Goal: Transaction & Acquisition: Book appointment/travel/reservation

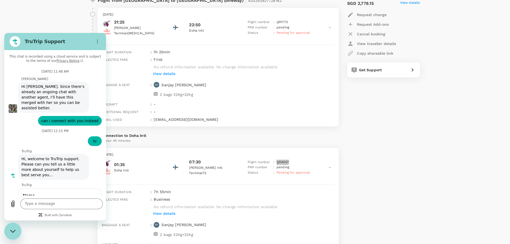
scroll to position [3810, 0]
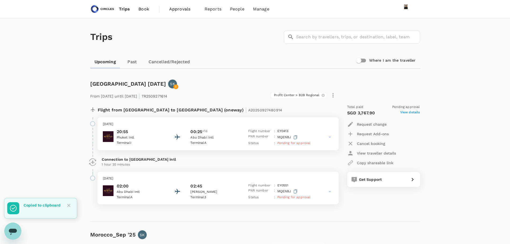
click at [111, 61] on link "Upcoming" at bounding box center [105, 61] width 30 height 13
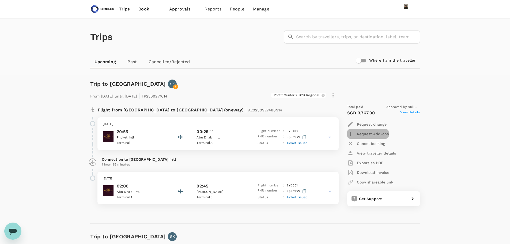
click at [380, 134] on p "Request Add-ons" at bounding box center [373, 133] width 32 height 5
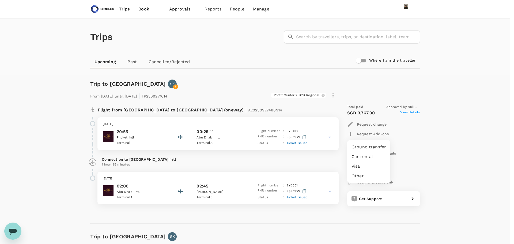
click at [364, 177] on li "Other" at bounding box center [368, 176] width 43 height 10
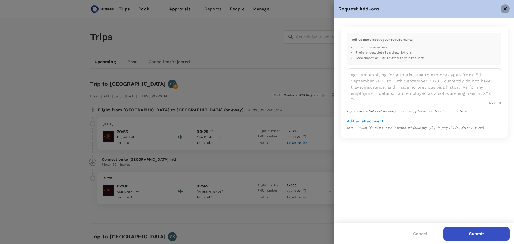
click at [507, 9] on icon "close" at bounding box center [505, 9] width 6 height 6
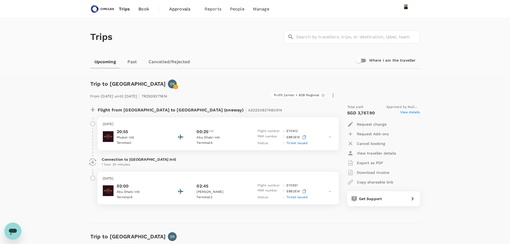
click at [145, 11] on span "Book" at bounding box center [143, 9] width 11 height 6
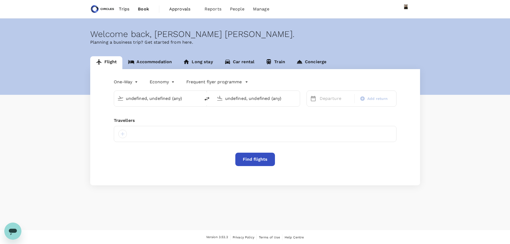
type input "King Khalid Intl (RUH)"
type input "Riyadh, Saudi Arabia (any)"
type input "business"
type input "King Khalid Intl (RUH)"
type input "Riyadh, Saudi Arabia (any)"
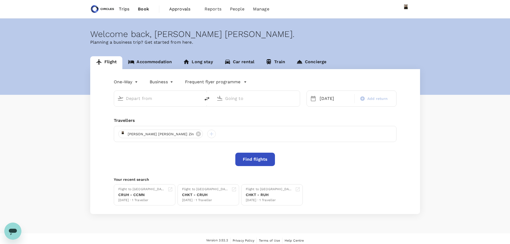
type input "King Khalid Intl (RUH)"
type input "Riyadh, Saudi Arabia (any)"
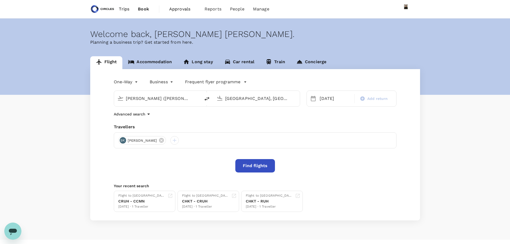
click at [156, 60] on link "Accommodation" at bounding box center [149, 62] width 55 height 13
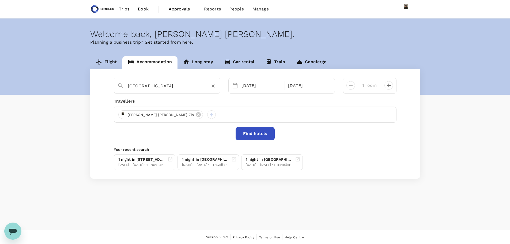
click at [146, 84] on input "Casablanca" at bounding box center [165, 86] width 74 height 8
type input "H"
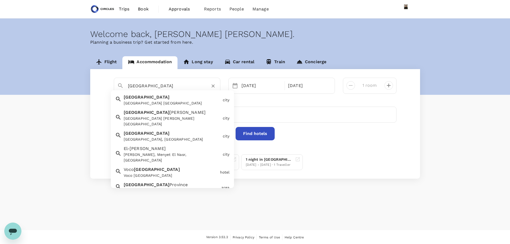
type input "riyadh"
click at [254, 136] on button "Find hotels" at bounding box center [254, 133] width 39 height 13
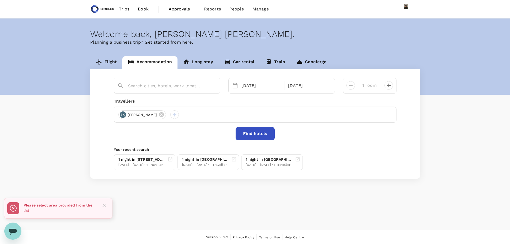
click at [184, 92] on div at bounding box center [167, 86] width 107 height 16
click at [184, 89] on input "text" at bounding box center [165, 86] width 74 height 8
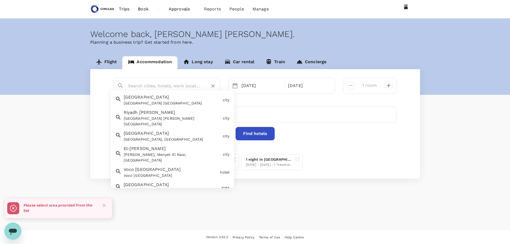
click at [123, 100] on div "Riyadh Riyadh Saudi Arabia" at bounding box center [170, 99] width 99 height 14
type input "Riyadh"
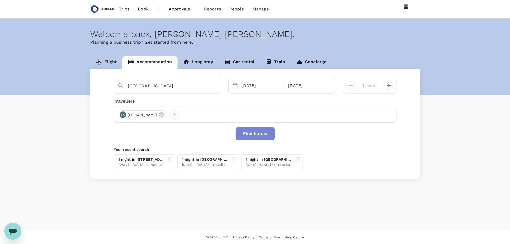
click at [252, 133] on button "Find hotels" at bounding box center [254, 133] width 39 height 13
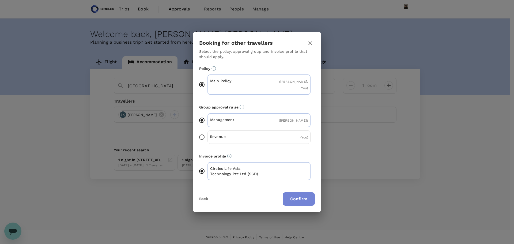
click at [297, 194] on button "Confirm" at bounding box center [299, 198] width 32 height 13
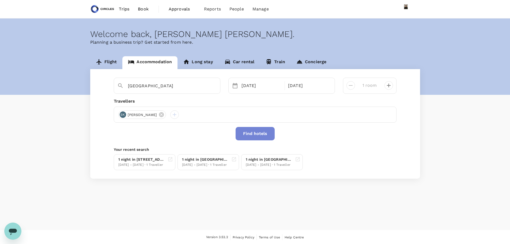
click at [250, 134] on button "Find hotels" at bounding box center [254, 133] width 39 height 13
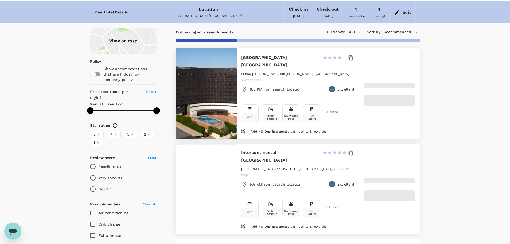
scroll to position [27, 0]
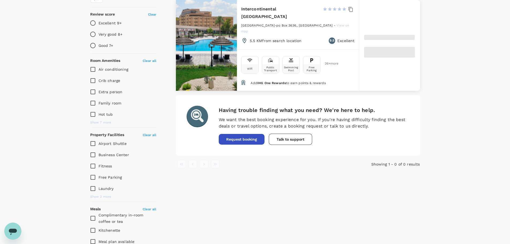
type input "499.91"
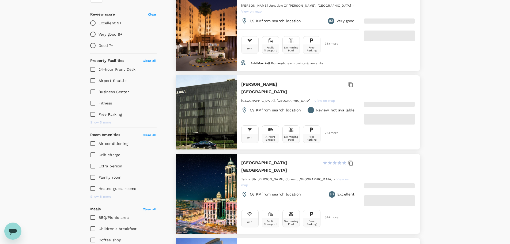
type input "85.91"
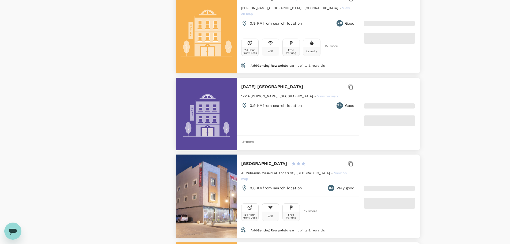
scroll to position [856, 0]
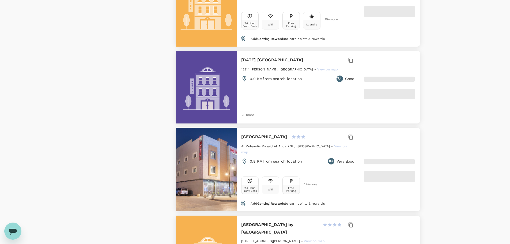
type input "499.28"
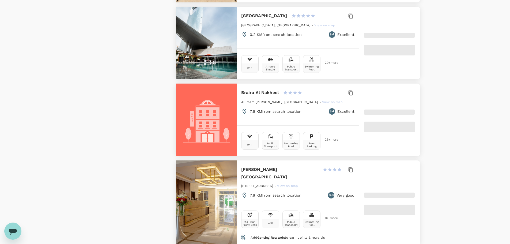
type input "72.28"
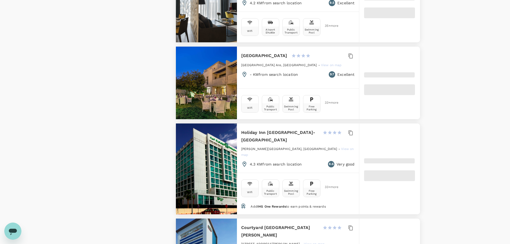
type input "499.9"
type input "69.9"
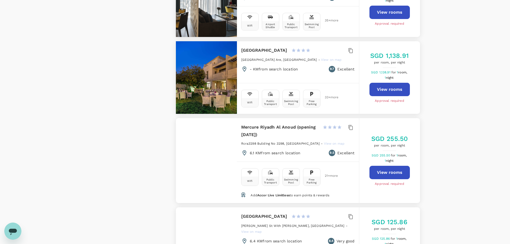
type input "499.9"
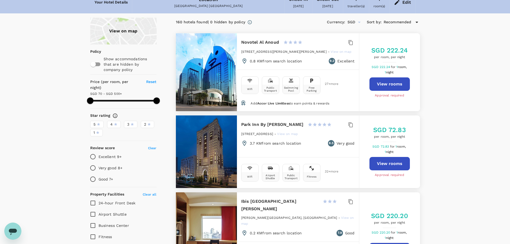
scroll to position [0, 0]
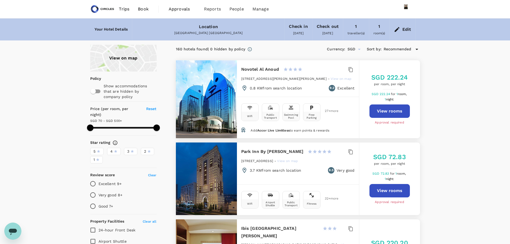
click at [405, 30] on div "Edit" at bounding box center [406, 29] width 9 height 7
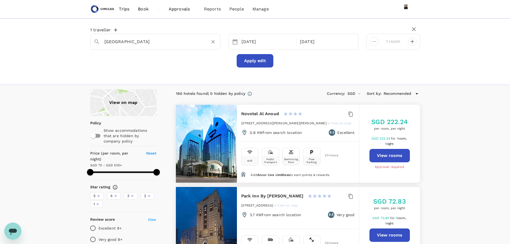
click at [151, 39] on input "Riyadh" at bounding box center [152, 41] width 97 height 8
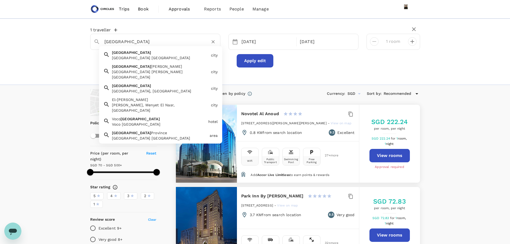
paste input "Crowne Plaza Riyadh Palac"
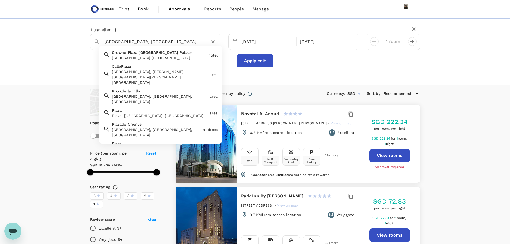
click at [155, 58] on div "Crowne Plaza Riyadh Palace" at bounding box center [159, 57] width 94 height 5
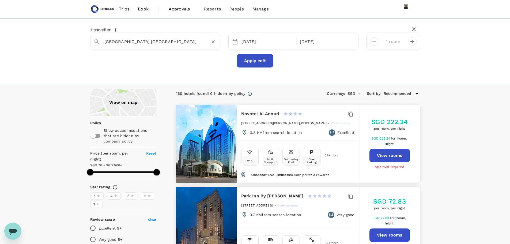
type input "Crowne Plaza Riyadh Palace"
click at [255, 60] on button "Apply edit" at bounding box center [255, 60] width 37 height 13
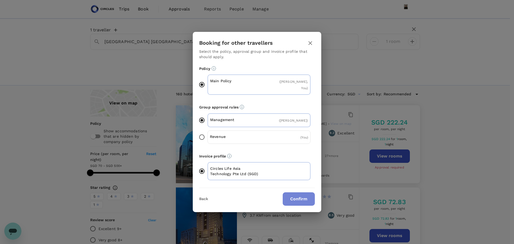
click at [292, 198] on button "Confirm" at bounding box center [299, 198] width 32 height 13
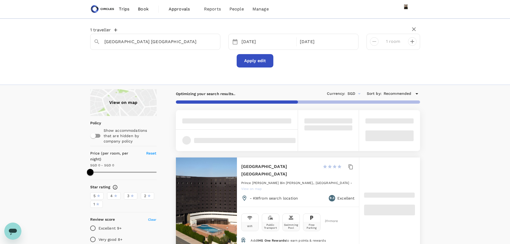
scroll to position [27, 0]
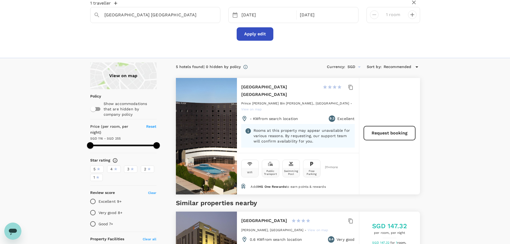
type input "254.51"
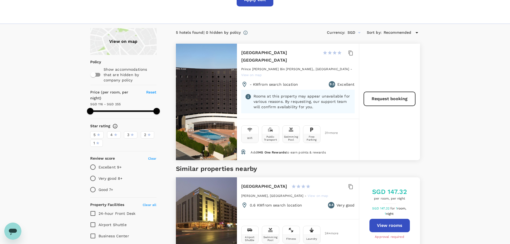
scroll to position [0, 0]
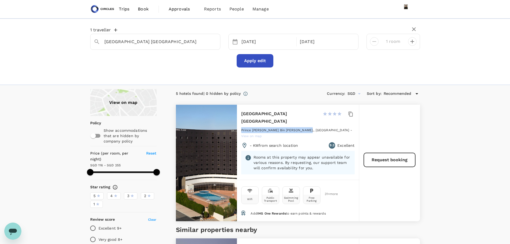
drag, startPoint x: 242, startPoint y: 123, endPoint x: 303, endPoint y: 123, distance: 61.3
click at [304, 128] on span "Prince Abdul Rahman Bin Abdul., Riyadh" at bounding box center [295, 130] width 108 height 4
copy span "Prince Abdul Rahman Bin Abdul., Riyad"
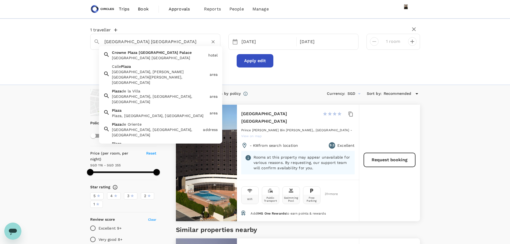
click at [147, 43] on input "Crowne Plaza Riyadh Palace" at bounding box center [152, 41] width 97 height 8
type input "Crowne Plaza Riyadh Palace"
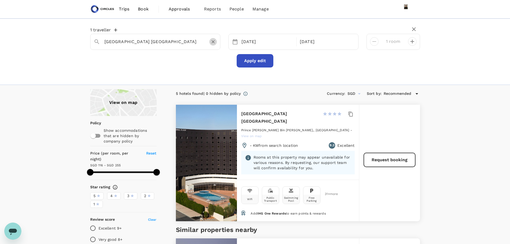
click at [211, 41] on icon "Clear" at bounding box center [212, 41] width 5 height 5
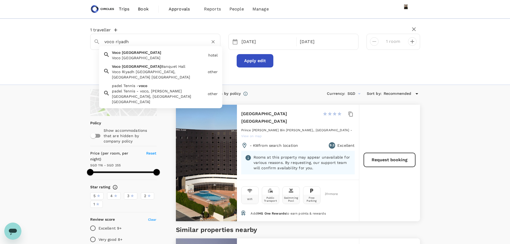
click at [162, 51] on div "Voco Riyadh Voco Riyadh" at bounding box center [158, 54] width 96 height 13
type input "Voco Riyadh"
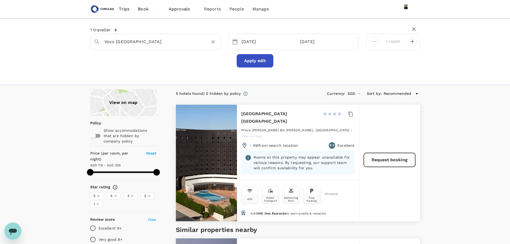
click at [250, 63] on button "Apply edit" at bounding box center [255, 60] width 37 height 13
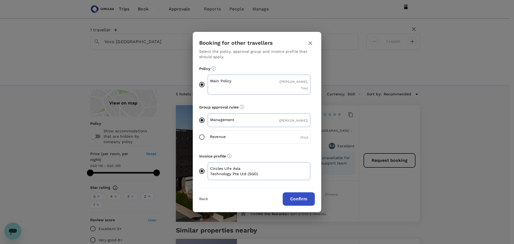
click at [306, 197] on button "Confirm" at bounding box center [299, 198] width 32 height 13
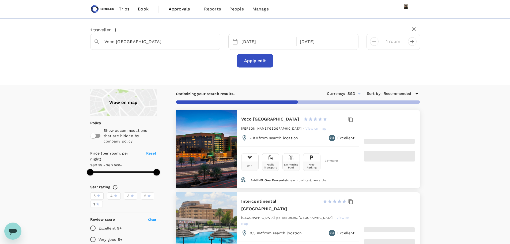
type input "499.47"
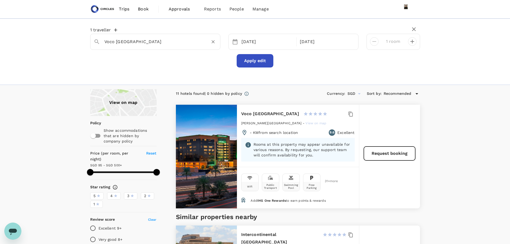
click at [142, 39] on input "Voco Riyadh" at bounding box center [152, 41] width 97 height 8
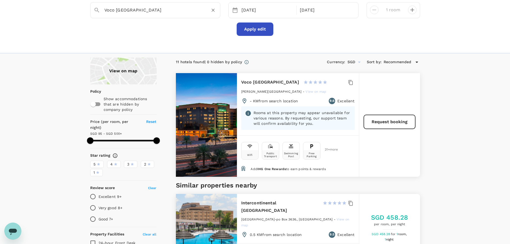
scroll to position [27, 0]
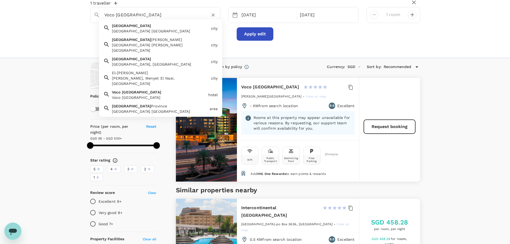
drag, startPoint x: 116, startPoint y: 16, endPoint x: 40, endPoint y: 10, distance: 76.8
click at [40, 10] on div "1 traveller Voco Riyadh Riyadh Riyadh Saudi Arabia city Riyadh Al Khabra Riyadh…" at bounding box center [255, 25] width 510 height 66
click at [138, 31] on div "Riyadh Saudi Arabia" at bounding box center [160, 30] width 97 height 5
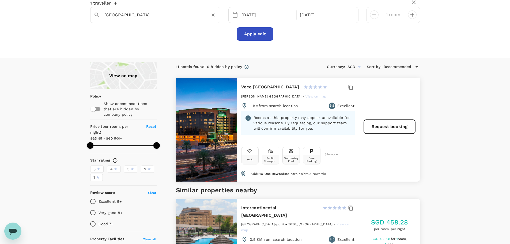
type input "Riyadh"
click at [248, 35] on button "Apply edit" at bounding box center [255, 33] width 37 height 13
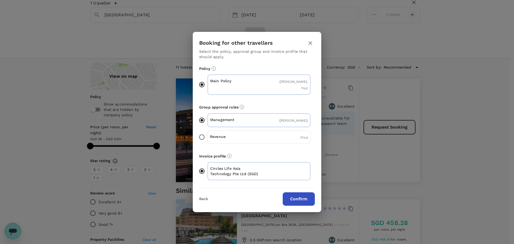
click at [297, 194] on button "Confirm" at bounding box center [299, 198] width 32 height 13
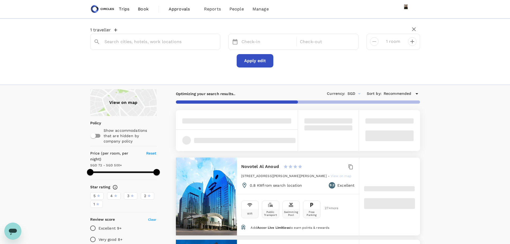
type input "Riyadh"
type input "499.9"
type input "69.9"
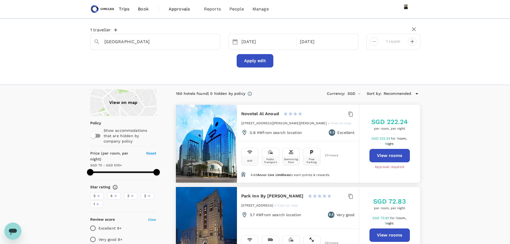
type input "499.9"
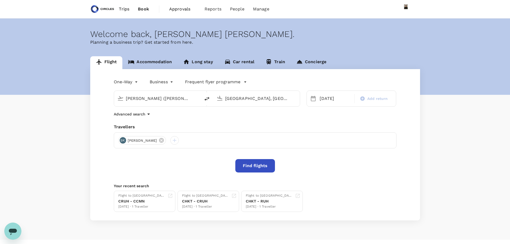
click at [149, 63] on link "Accommodation" at bounding box center [149, 62] width 55 height 13
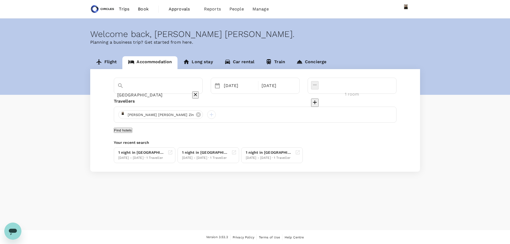
type input "[GEOGRAPHIC_DATA]"
click at [132, 132] on button "Find hotels" at bounding box center [123, 130] width 18 height 5
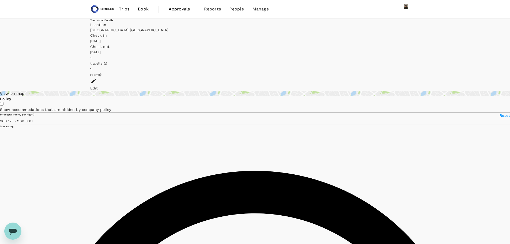
type input "499.97"
type input "74.97"
type input "499.9"
type input "69.9"
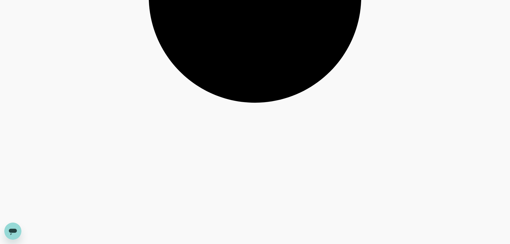
scroll to position [1510, 0]
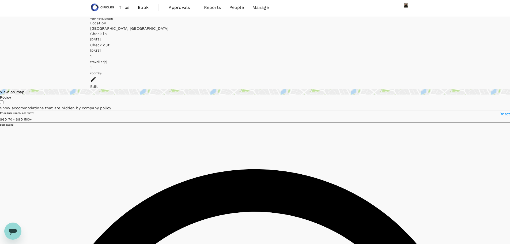
scroll to position [0, 0]
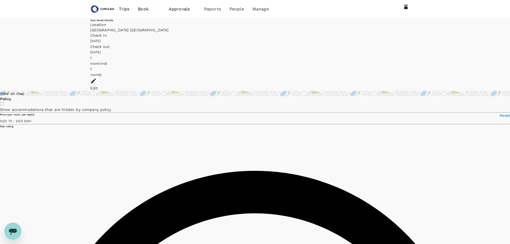
type input "499.9"
type input "SGD"
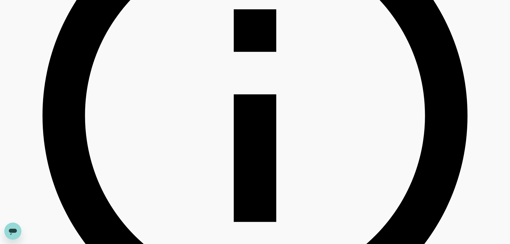
scroll to position [294, 0]
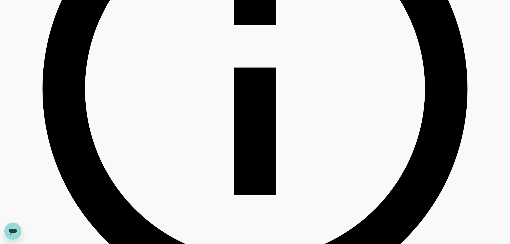
drag, startPoint x: 239, startPoint y: 100, endPoint x: 300, endPoint y: 98, distance: 61.1
copy h6 "Crowne Plaza Riyadh Palace"
type input "499.9"
